Goal: Information Seeking & Learning: Learn about a topic

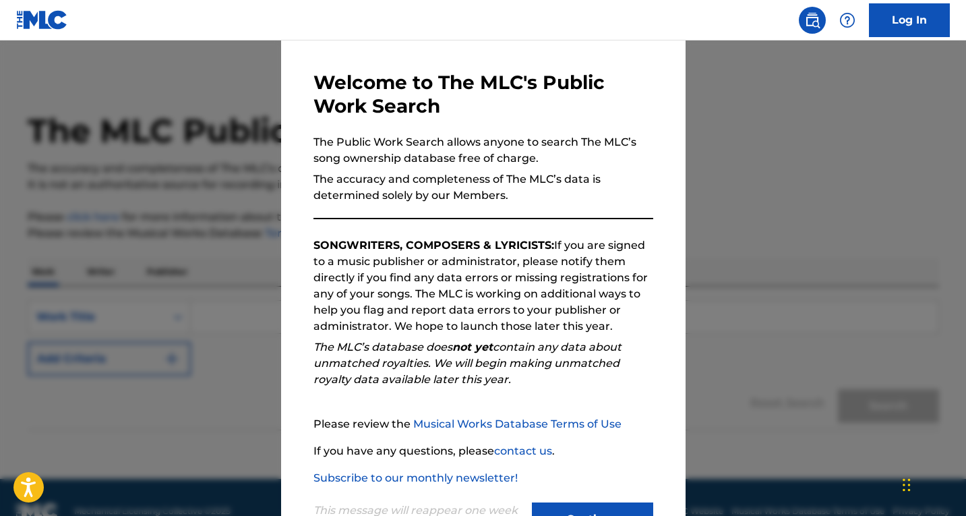
scroll to position [101, 0]
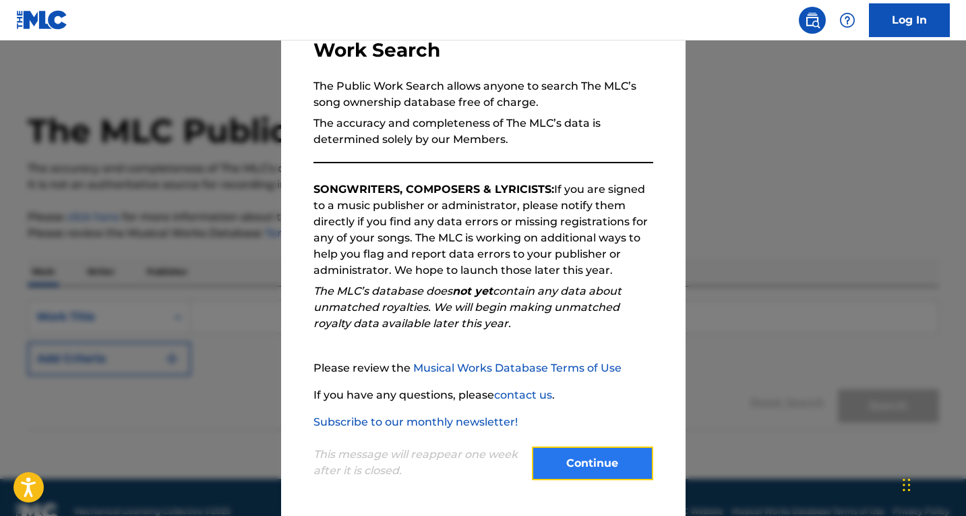
click at [594, 473] on button "Continue" at bounding box center [592, 463] width 121 height 34
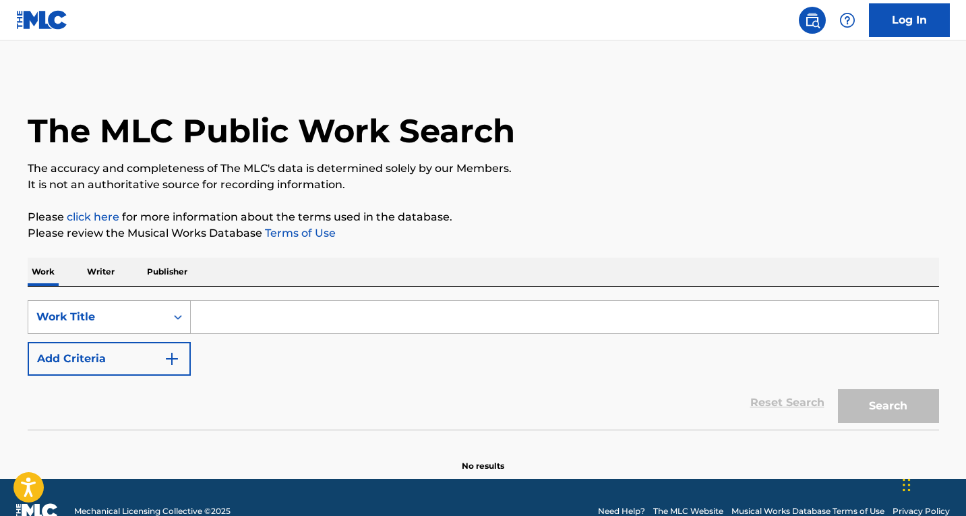
click at [174, 319] on div "Search Form" at bounding box center [178, 317] width 24 height 32
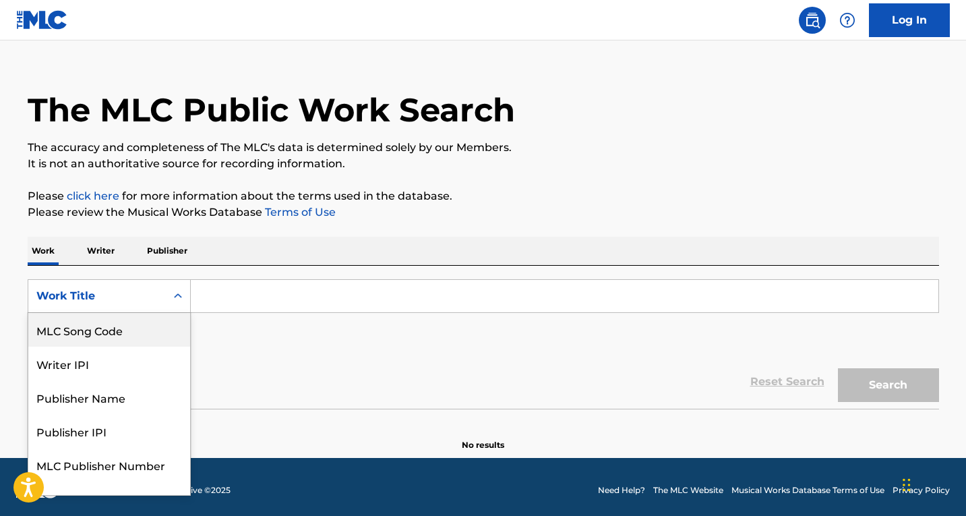
scroll to position [0, 0]
click at [105, 323] on div "Writer Name" at bounding box center [109, 330] width 162 height 34
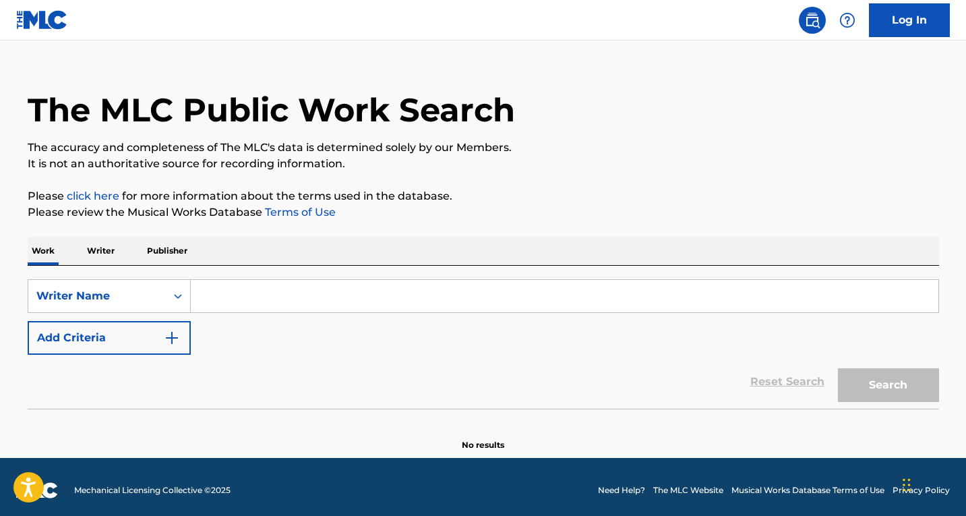
click at [219, 297] on input "Search Form" at bounding box center [564, 296] width 747 height 32
paste input "[PERSON_NAME]"
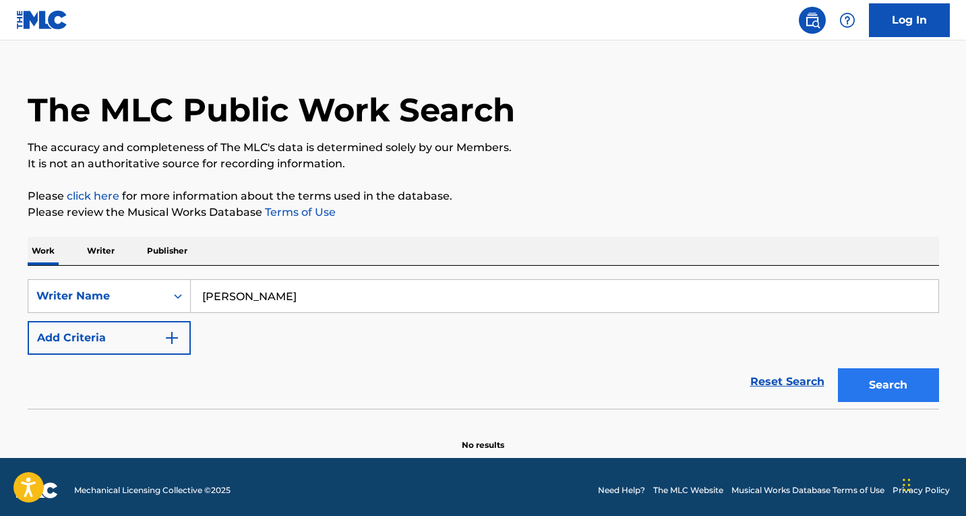
type input "[PERSON_NAME]"
click at [879, 390] on button "Search" at bounding box center [888, 385] width 101 height 34
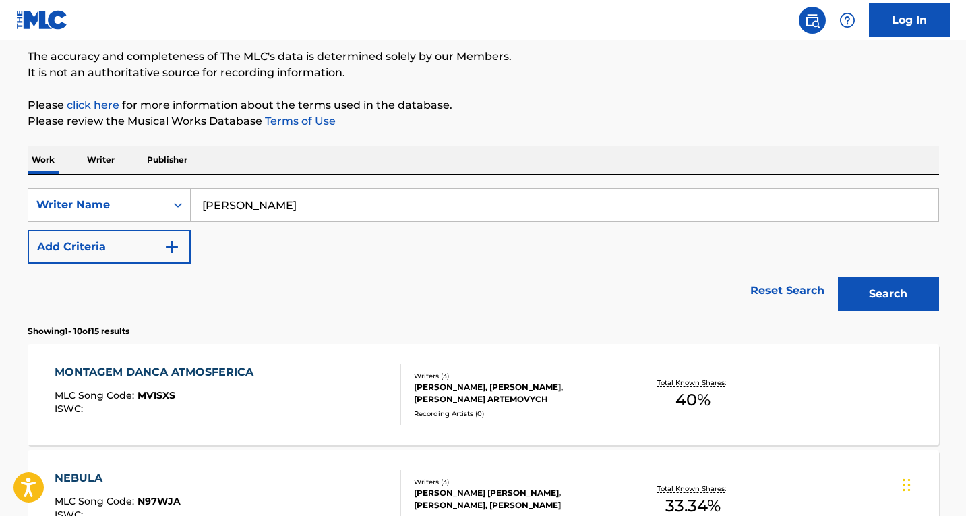
scroll to position [156, 0]
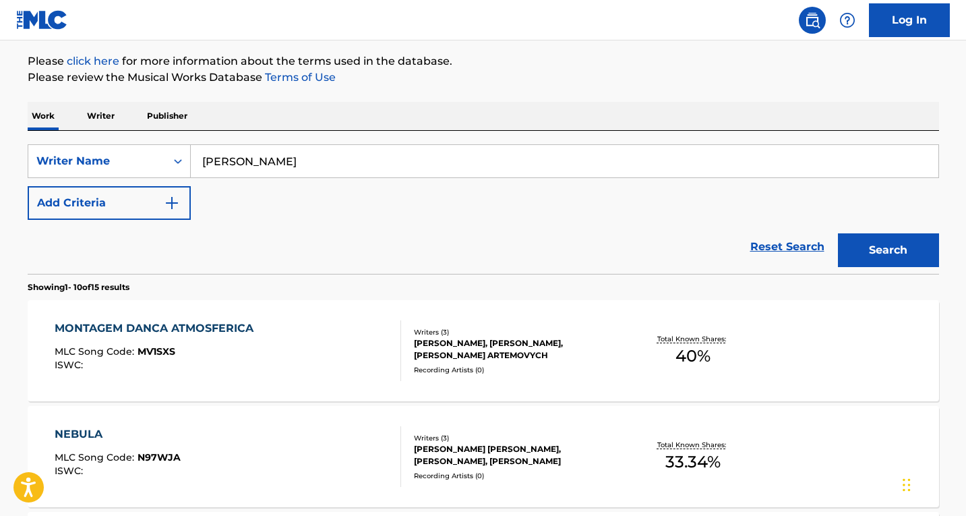
click at [301, 360] on div "MONTAGEM DANCA ATMOSFERICA MLC Song Code : MV1SXS ISWC :" at bounding box center [228, 350] width 346 height 61
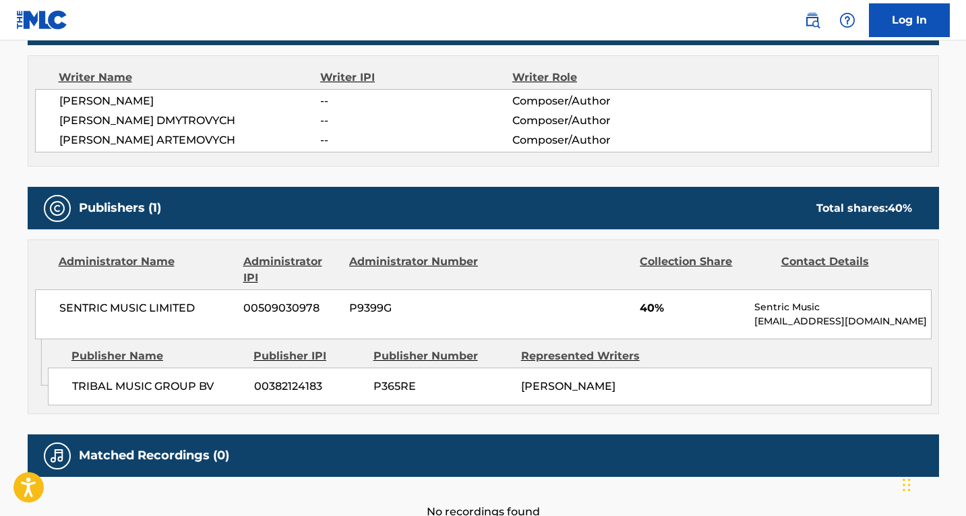
scroll to position [337, 0]
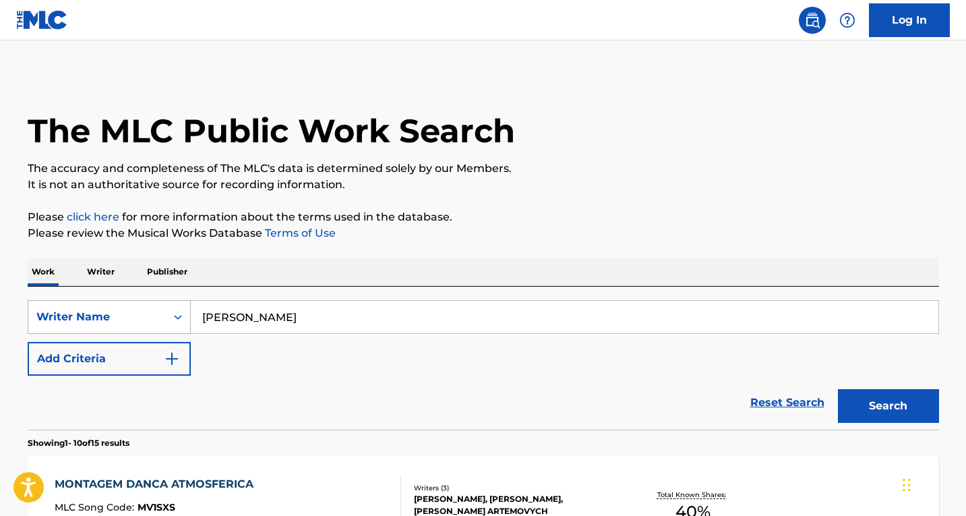
click at [131, 314] on div "Writer Name" at bounding box center [96, 317] width 137 height 26
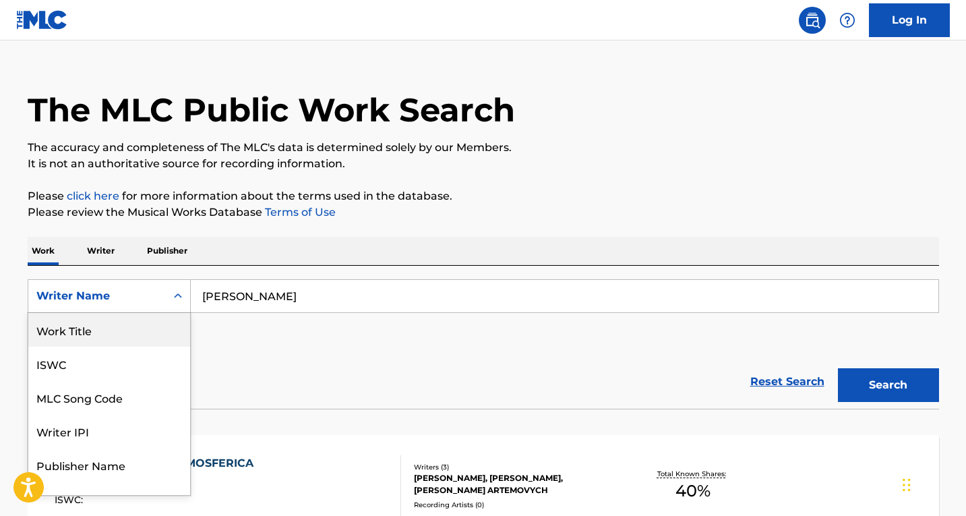
drag, startPoint x: 96, startPoint y: 338, endPoint x: 108, endPoint y: 331, distance: 14.2
click at [96, 338] on div "Work Title" at bounding box center [109, 330] width 162 height 34
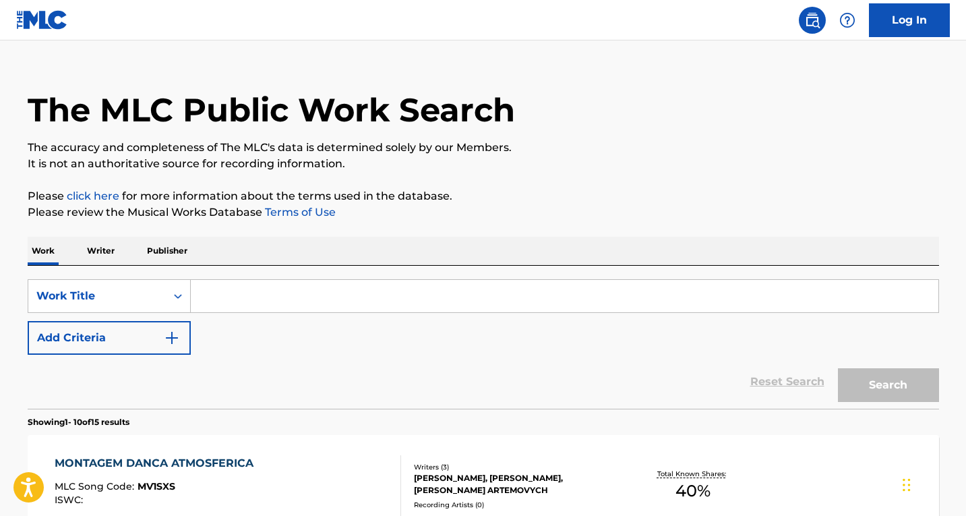
click at [228, 292] on input "Search Form" at bounding box center [564, 296] width 747 height 32
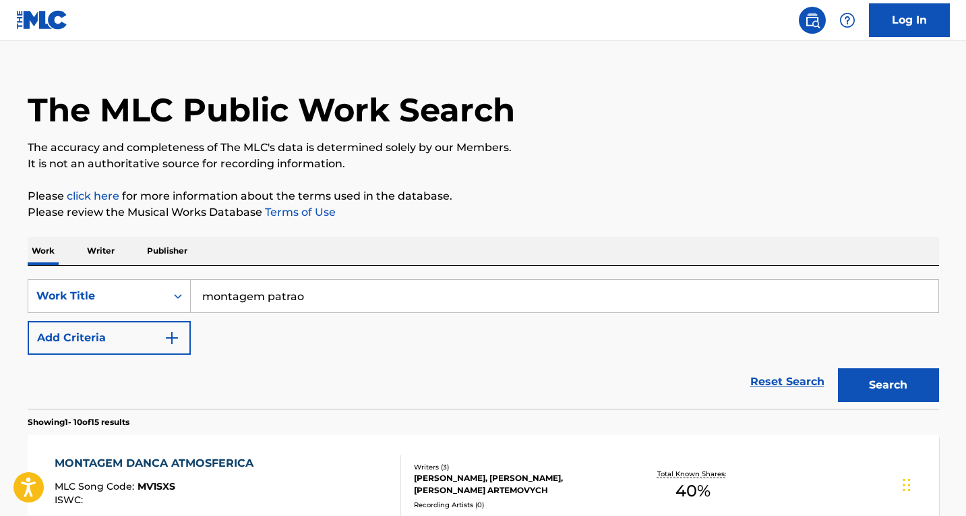
type input "montagem patrao"
click at [838, 368] on button "Search" at bounding box center [888, 385] width 101 height 34
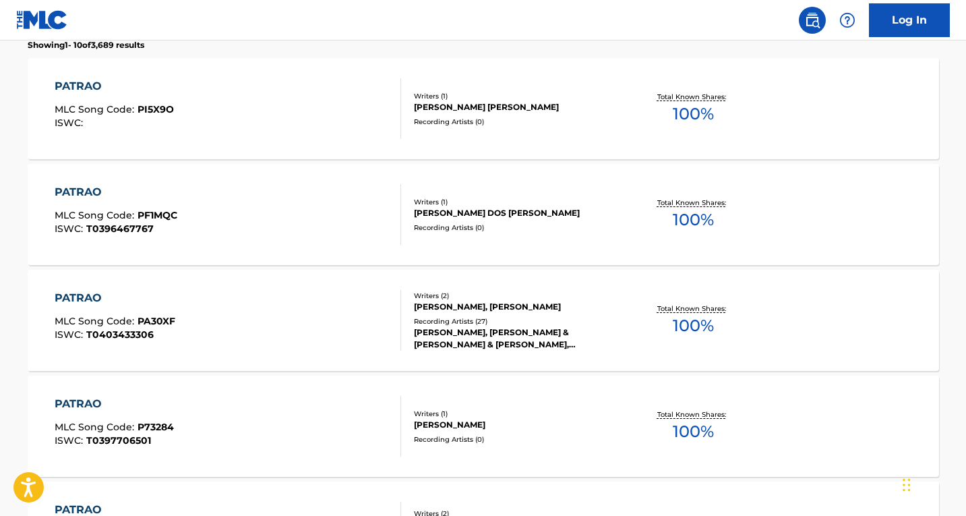
scroll to position [425, 0]
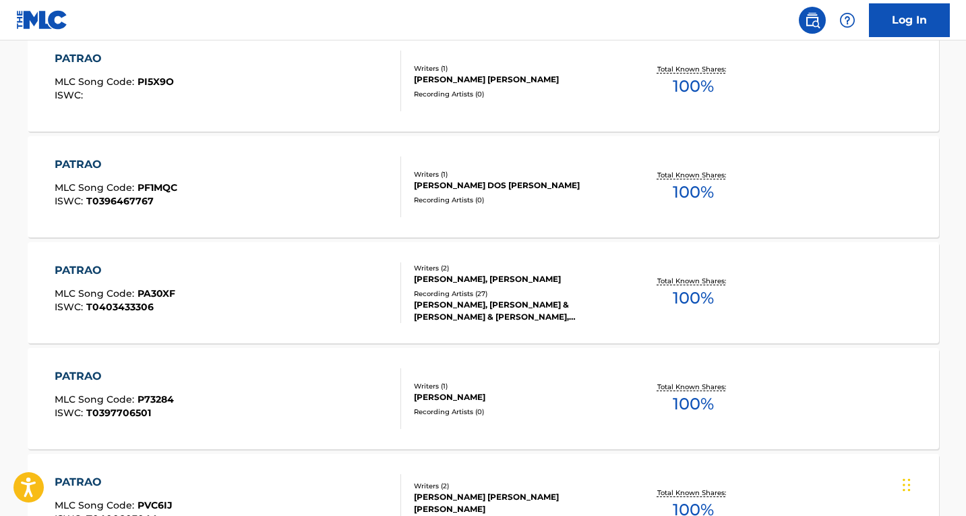
click at [313, 92] on div "PATRAO MLC Song Code : PI5X9O ISWC :" at bounding box center [228, 81] width 346 height 61
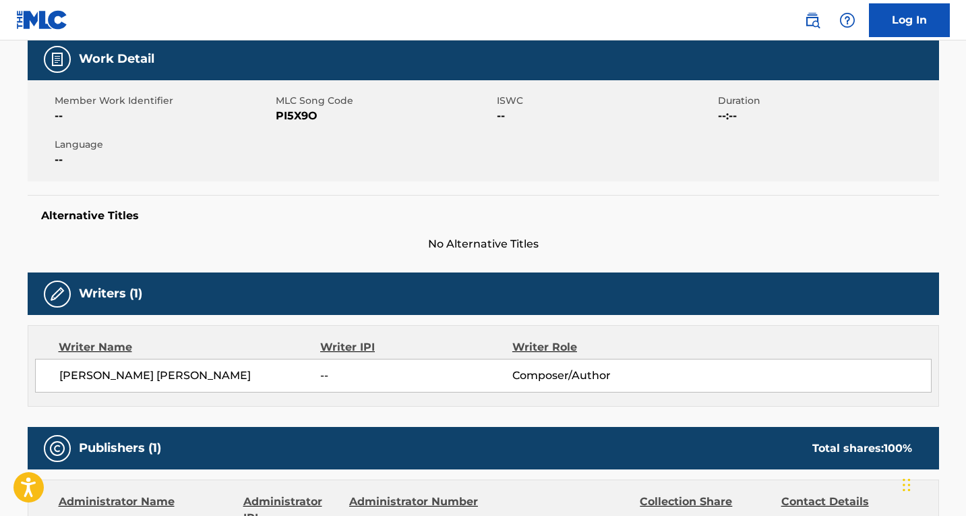
scroll to position [337, 0]
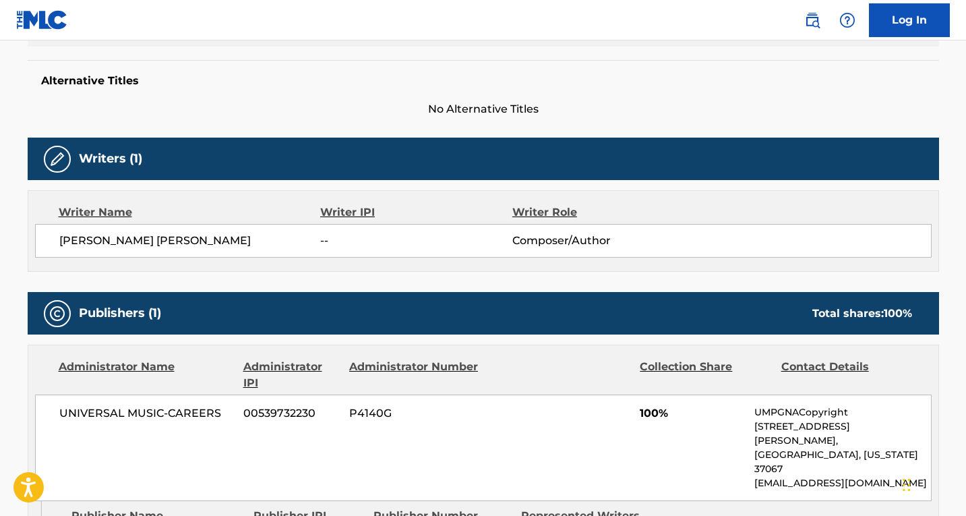
scroll to position [460, 0]
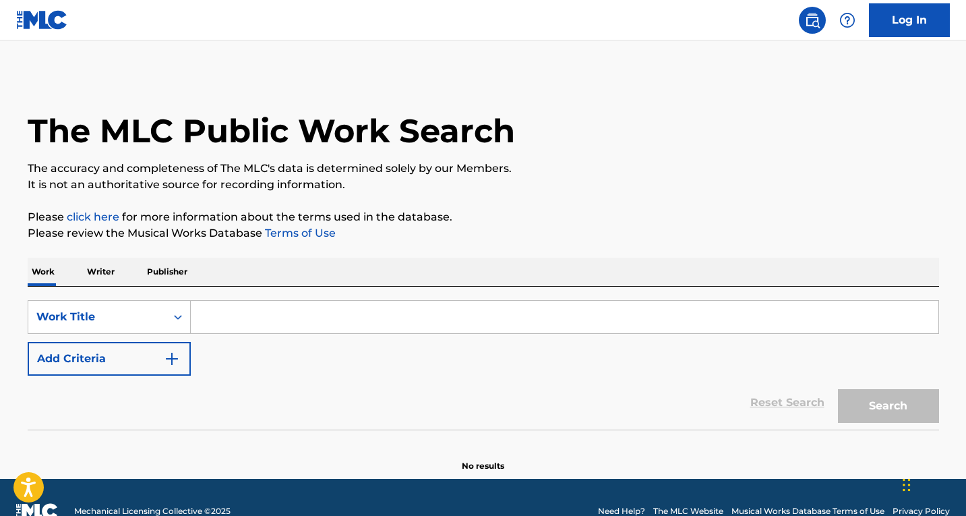
drag, startPoint x: 245, startPoint y: 300, endPoint x: 241, endPoint y: 315, distance: 15.4
click at [245, 301] on div "SearchWithCriteria66d713f5-5d35-4cd5-8bfa-28473dfb4d06 Work Title Add Criteria …" at bounding box center [483, 357] width 911 height 143
click at [241, 314] on input "Search Form" at bounding box center [564, 317] width 747 height 32
paste input "[PERSON_NAME]"
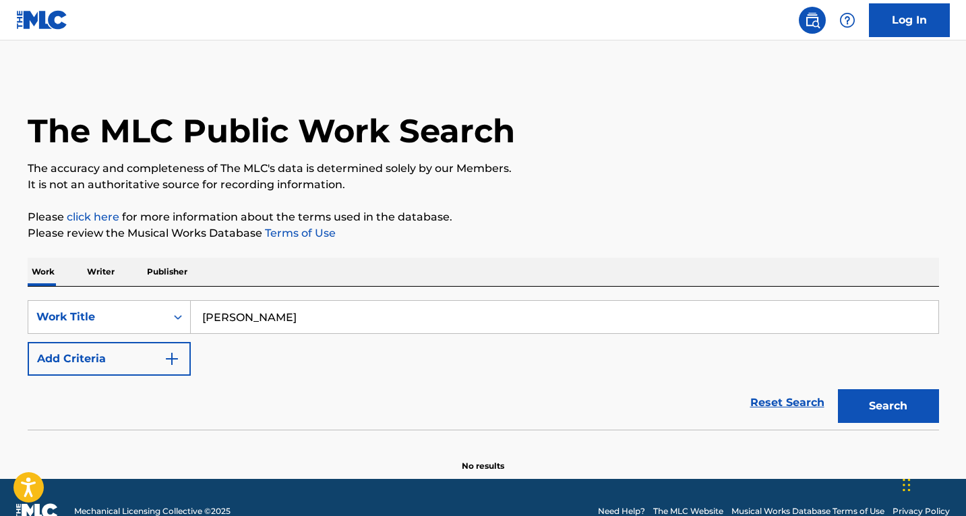
type input "[PERSON_NAME]"
click at [838, 389] on button "Search" at bounding box center [888, 406] width 101 height 34
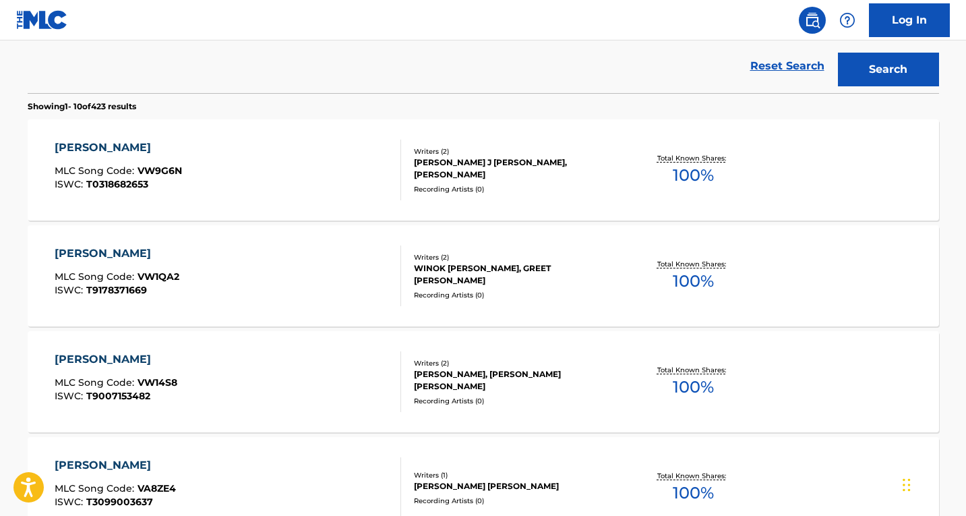
scroll to position [337, 0]
click at [228, 161] on div "VISSER MLC Song Code : VW9G6N ISWC : T0318682653" at bounding box center [228, 169] width 346 height 61
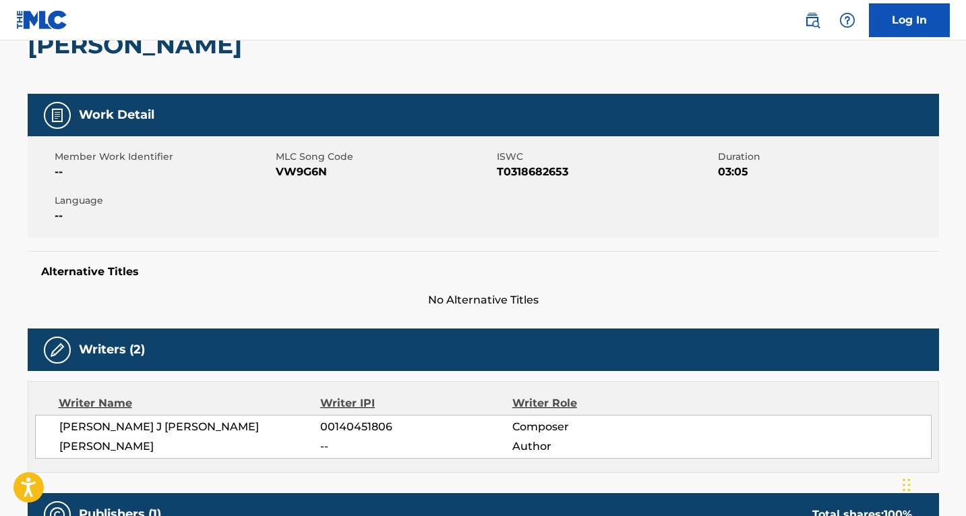
scroll to position [202, 0]
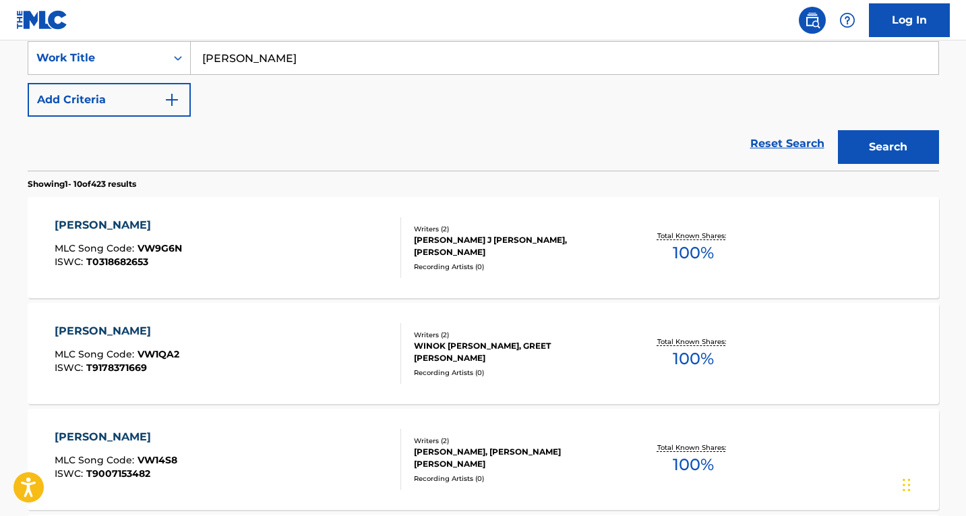
scroll to position [170, 0]
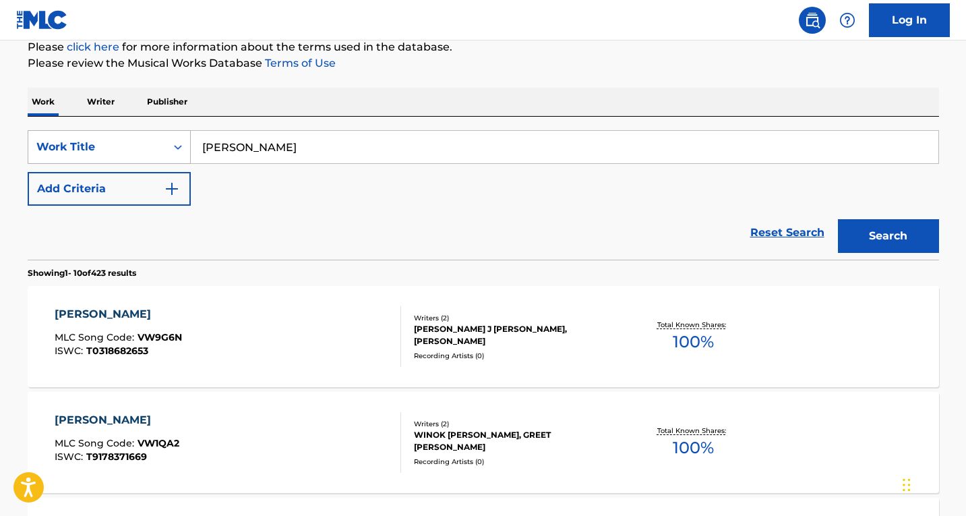
click at [179, 152] on icon "Search Form" at bounding box center [177, 146] width 13 height 13
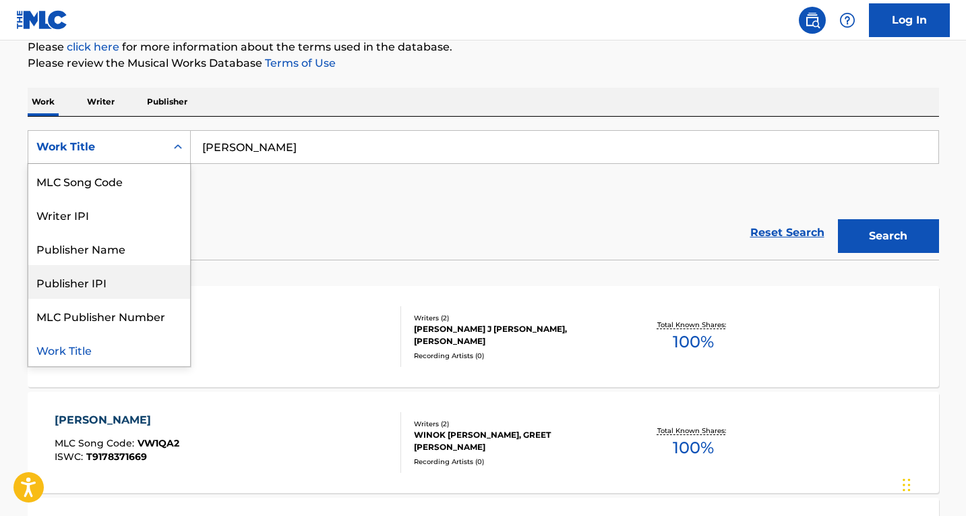
scroll to position [0, 0]
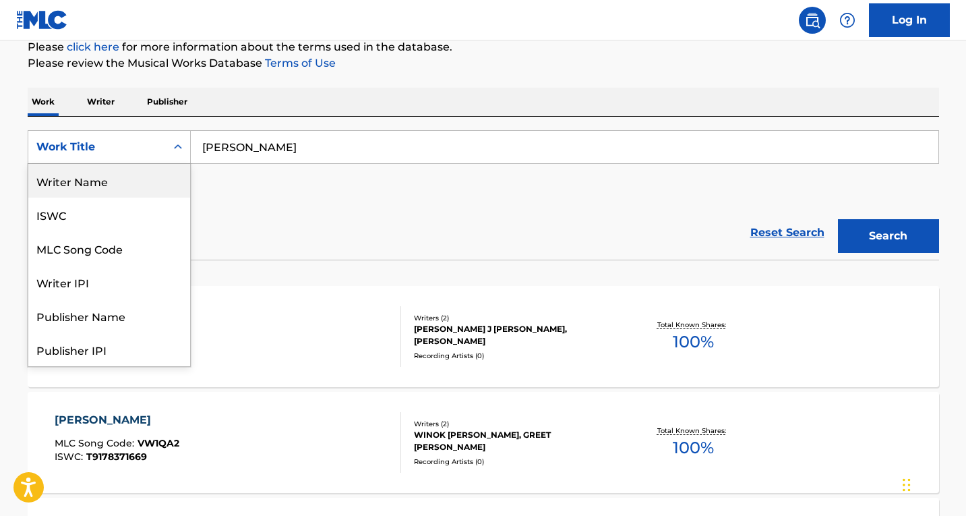
click at [83, 177] on div "Writer Name" at bounding box center [109, 181] width 162 height 34
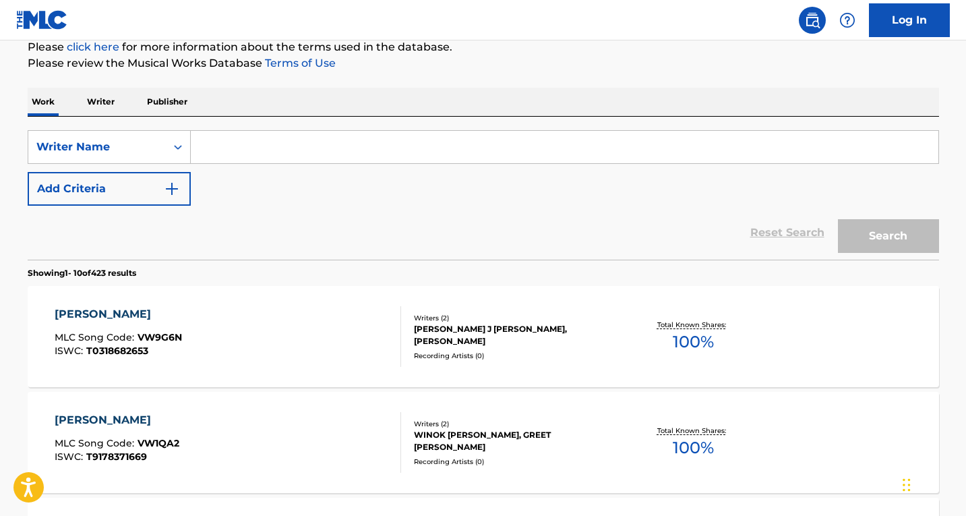
click at [230, 158] on input "Search Form" at bounding box center [564, 147] width 747 height 32
paste input "[PERSON_NAME]"
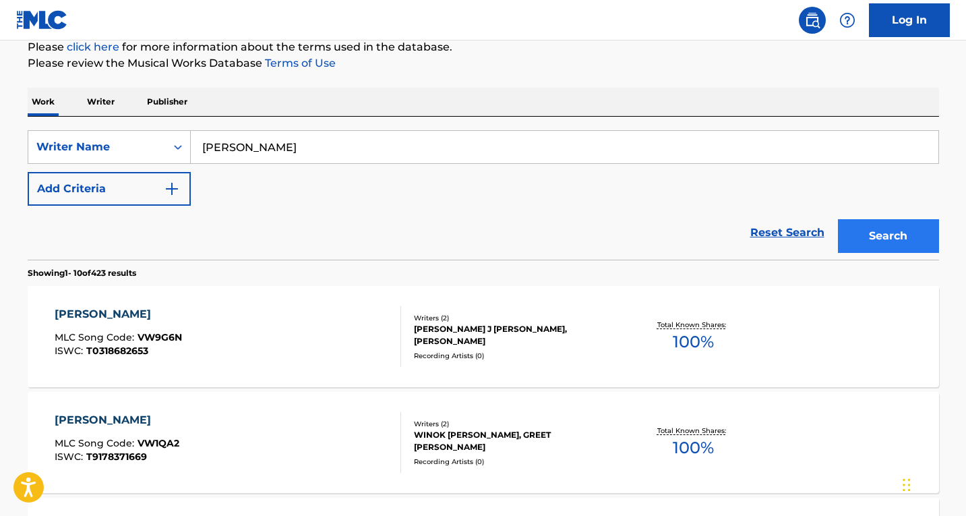
type input "[PERSON_NAME]"
click at [852, 241] on button "Search" at bounding box center [888, 236] width 101 height 34
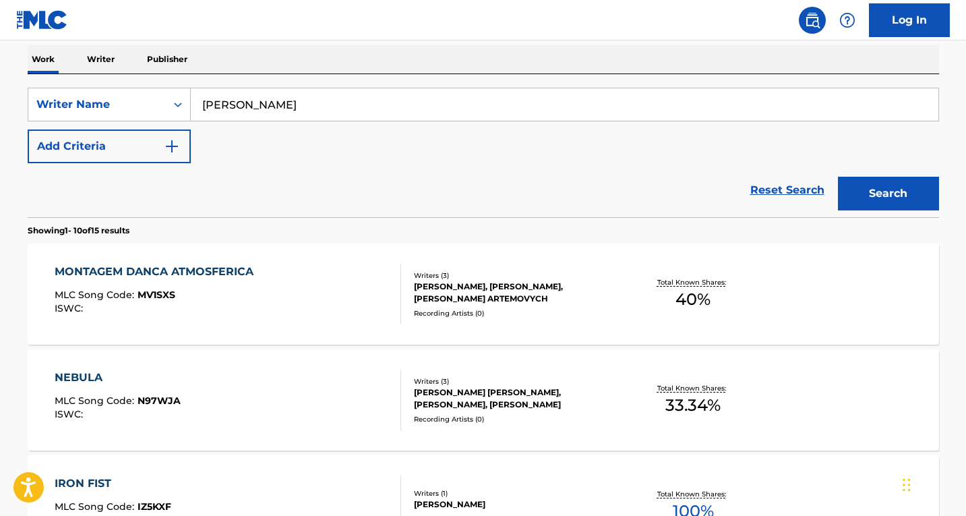
scroll to position [237, 0]
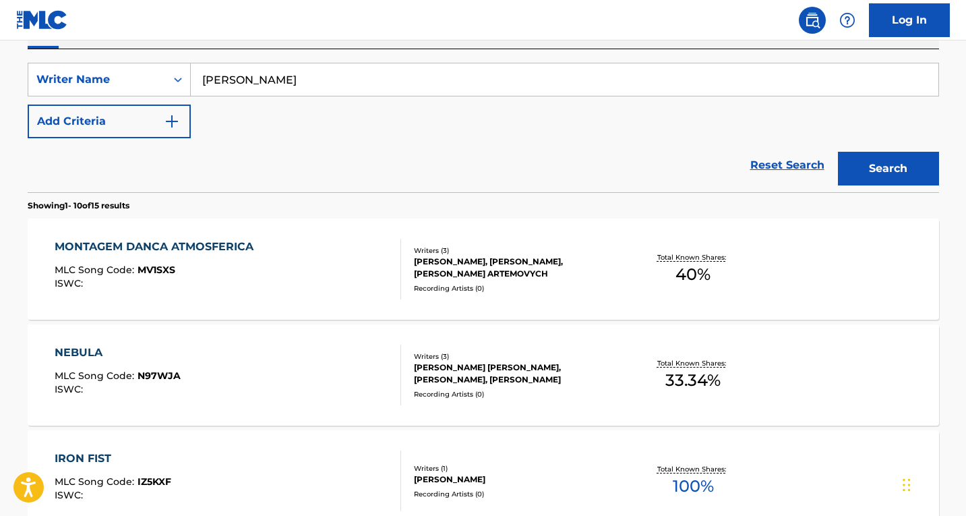
click at [175, 354] on div "NEBULA" at bounding box center [118, 352] width 126 height 16
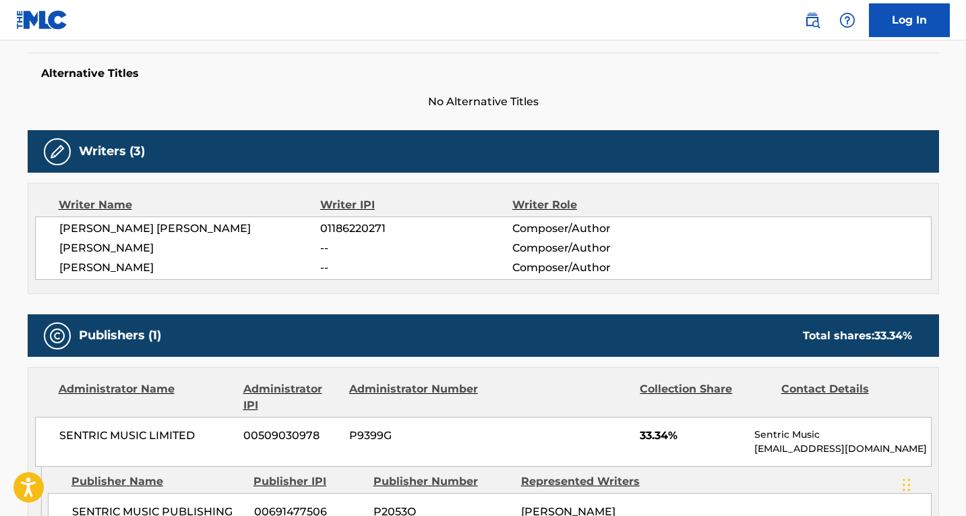
scroll to position [404, 0]
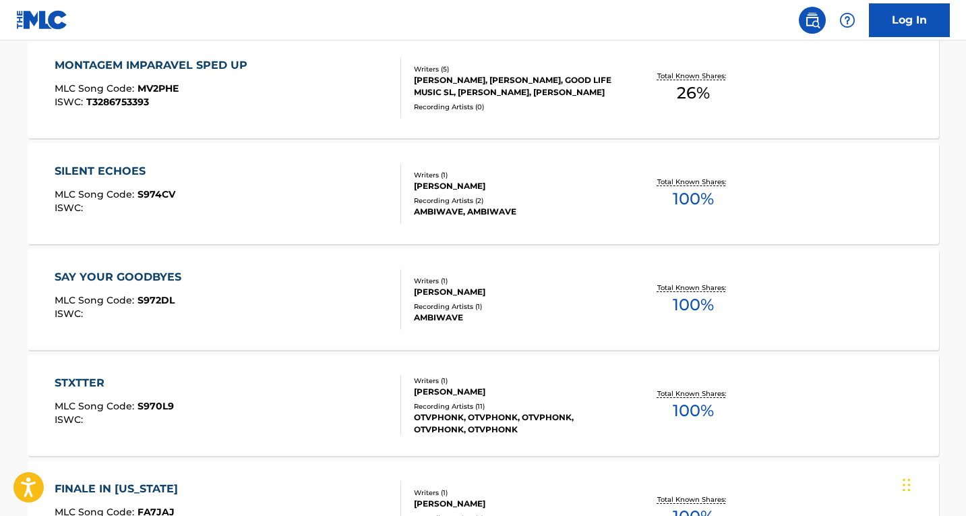
scroll to position [911, 0]
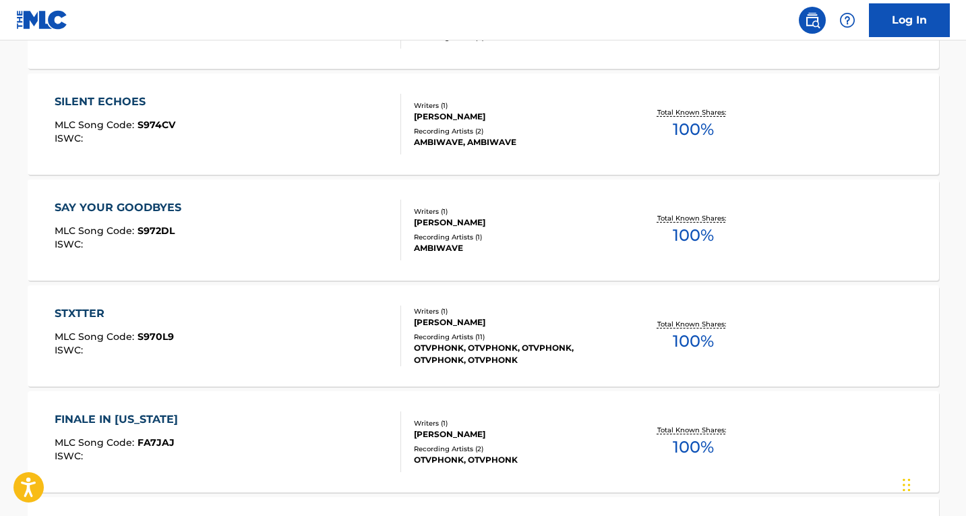
click at [205, 328] on div "STXTTER MLC Song Code : S970L9 ISWC :" at bounding box center [228, 335] width 346 height 61
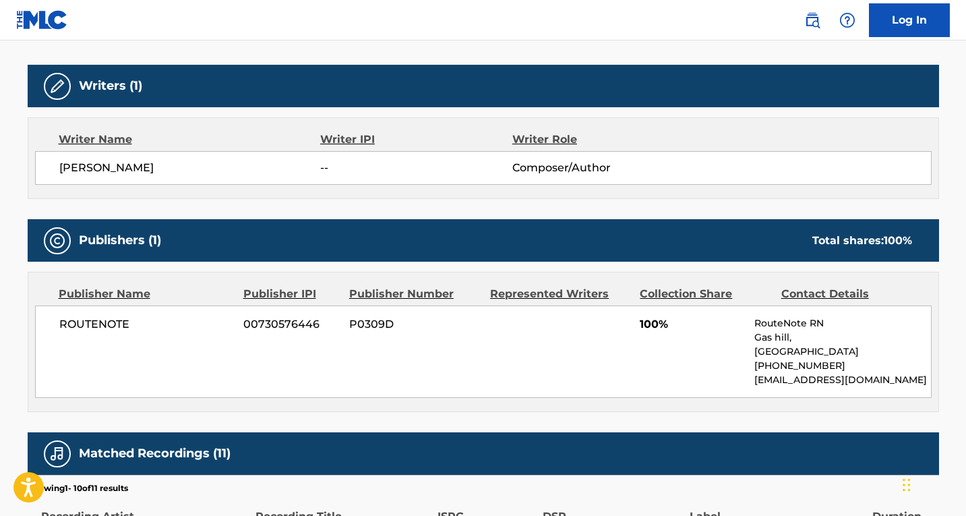
scroll to position [337, 0]
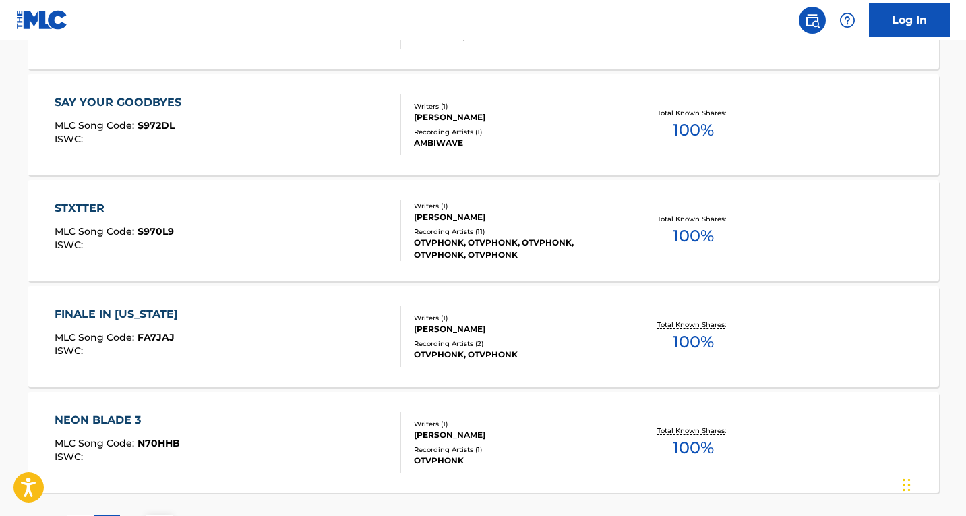
scroll to position [1134, 0]
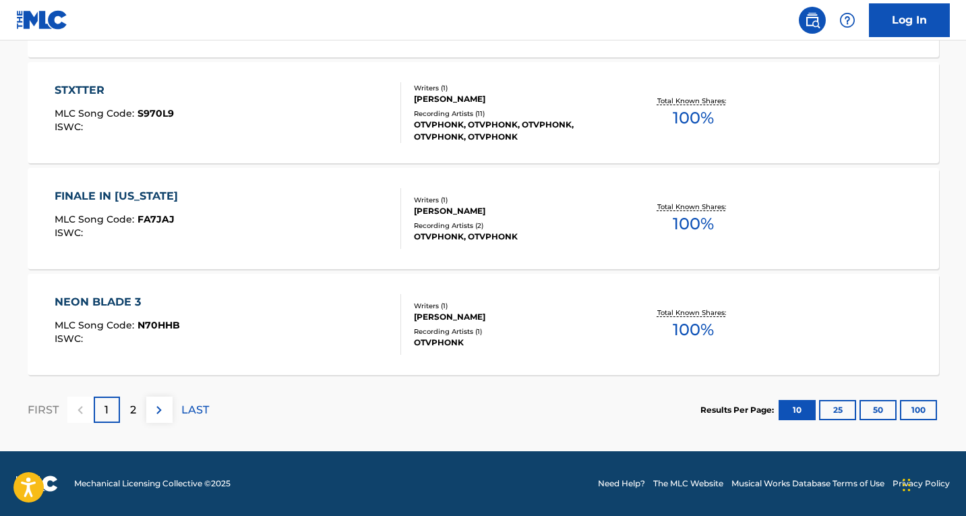
click at [131, 303] on div "NEON BLADE 3" at bounding box center [117, 302] width 125 height 16
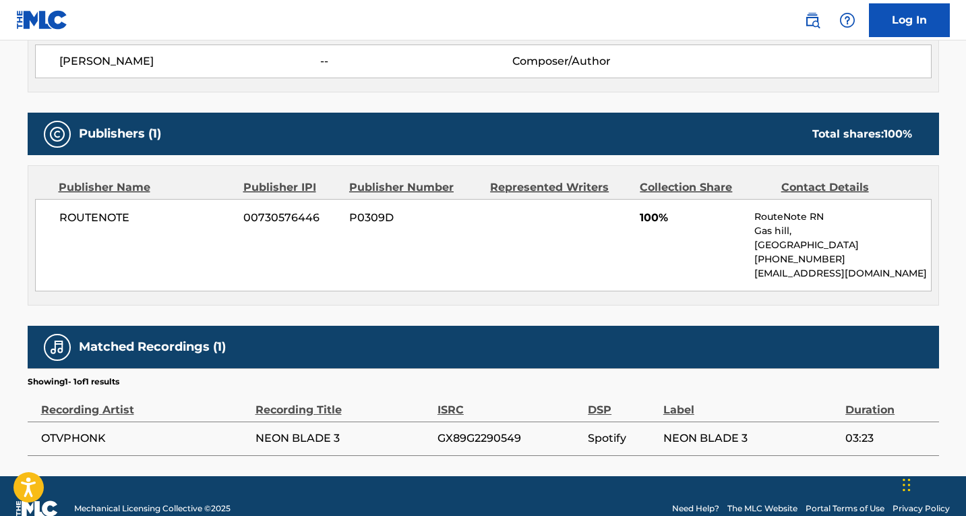
scroll to position [540, 0]
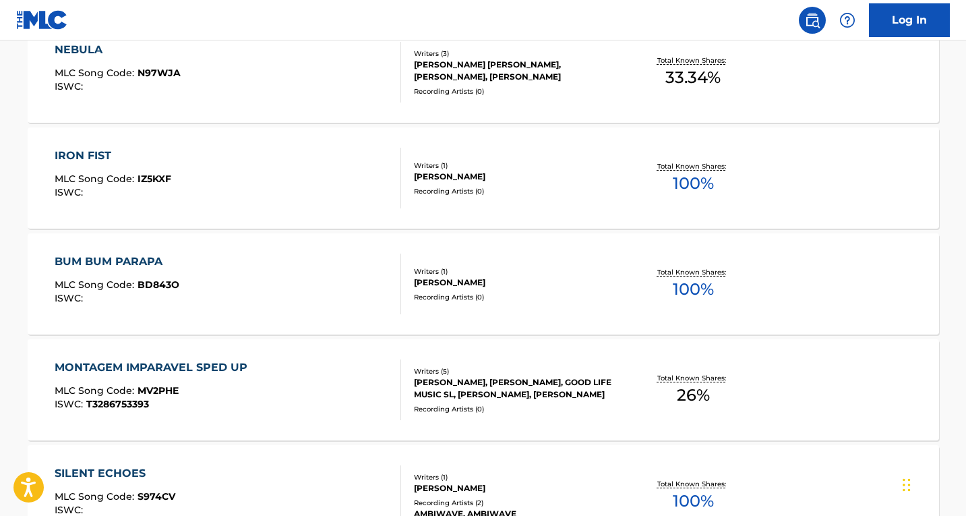
scroll to position [1134, 0]
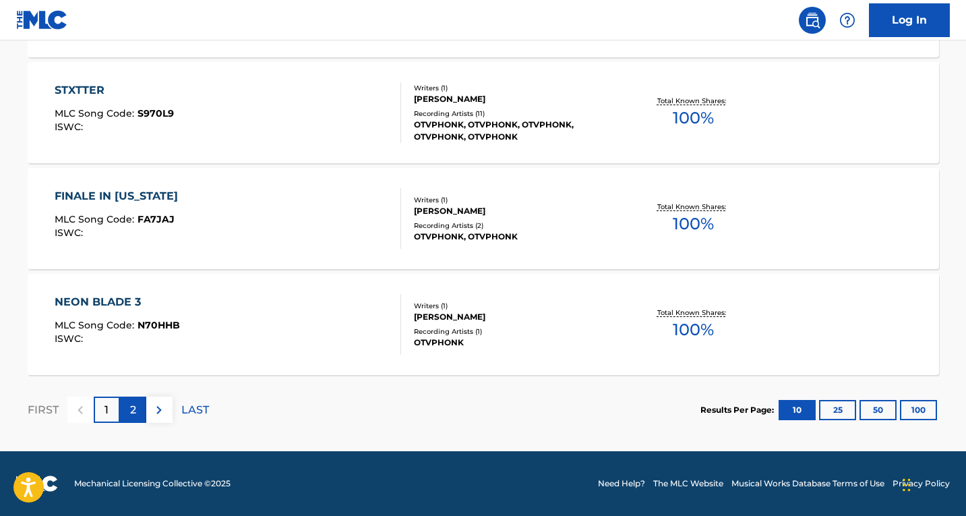
click at [135, 406] on p "2" at bounding box center [133, 410] width 6 height 16
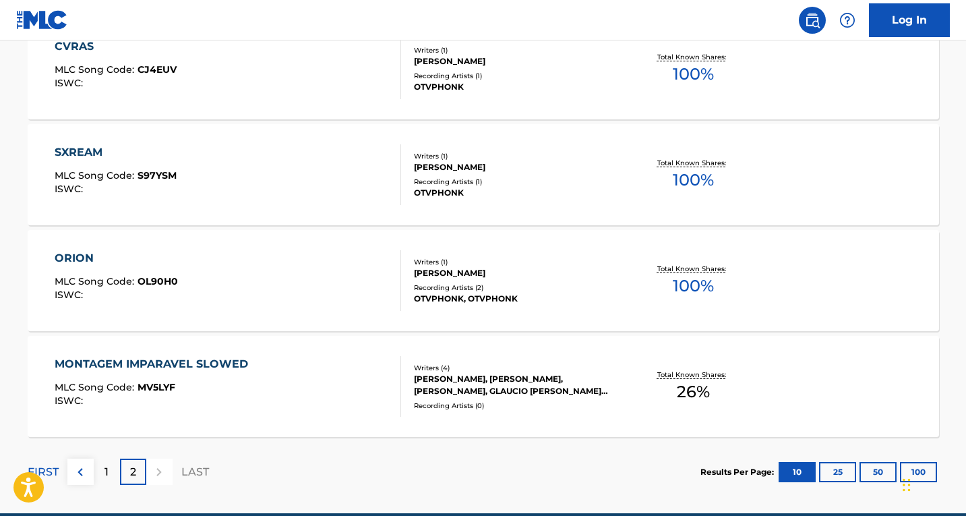
scroll to position [605, 0]
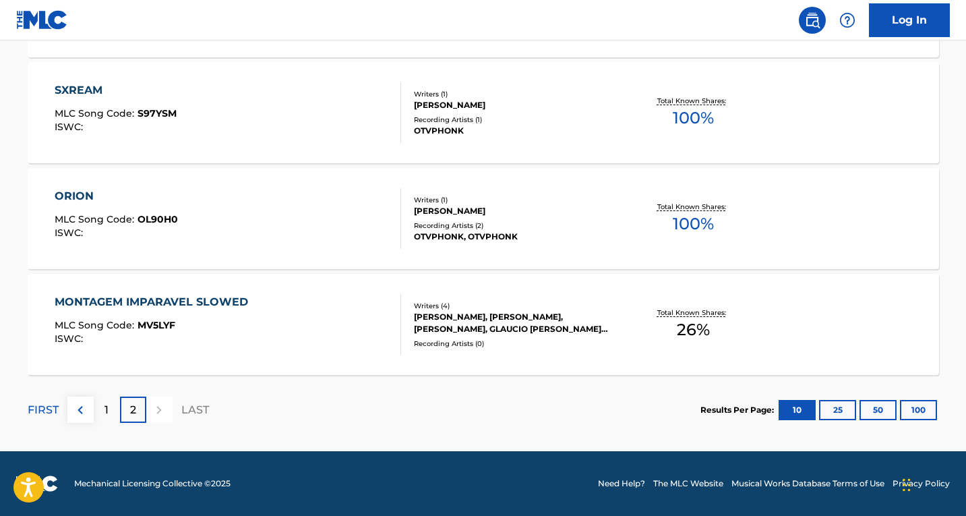
click at [200, 207] on div "ORION MLC Song Code : OL90H0 ISWC :" at bounding box center [228, 218] width 346 height 61
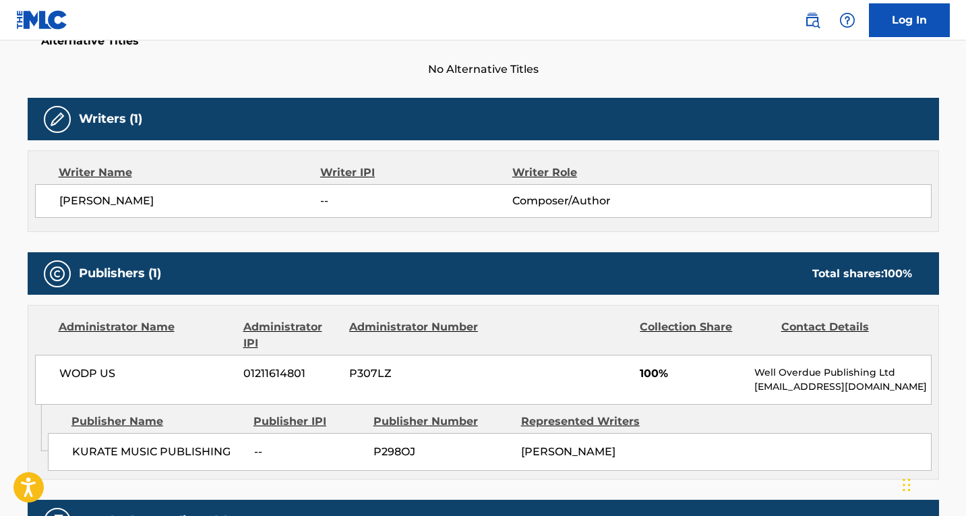
scroll to position [404, 0]
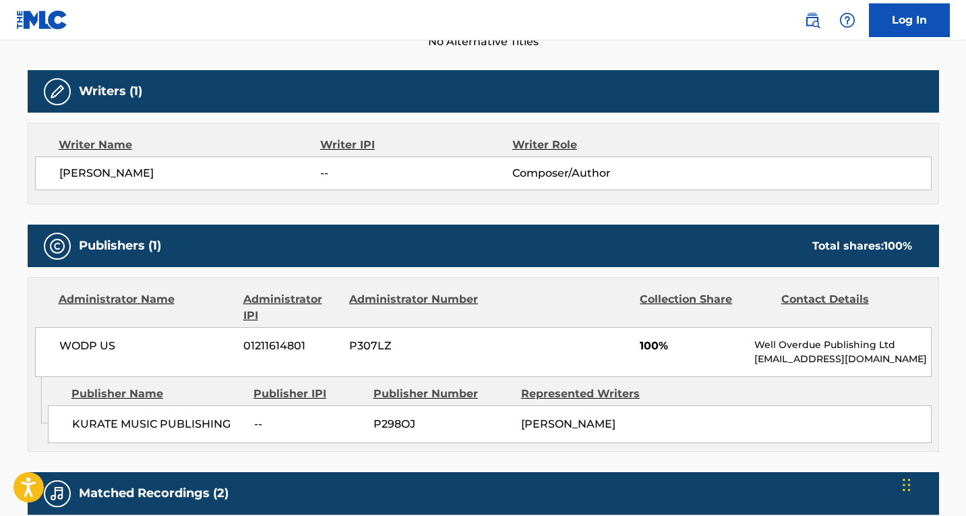
scroll to position [605, 0]
